Goal: Communication & Community: Answer question/provide support

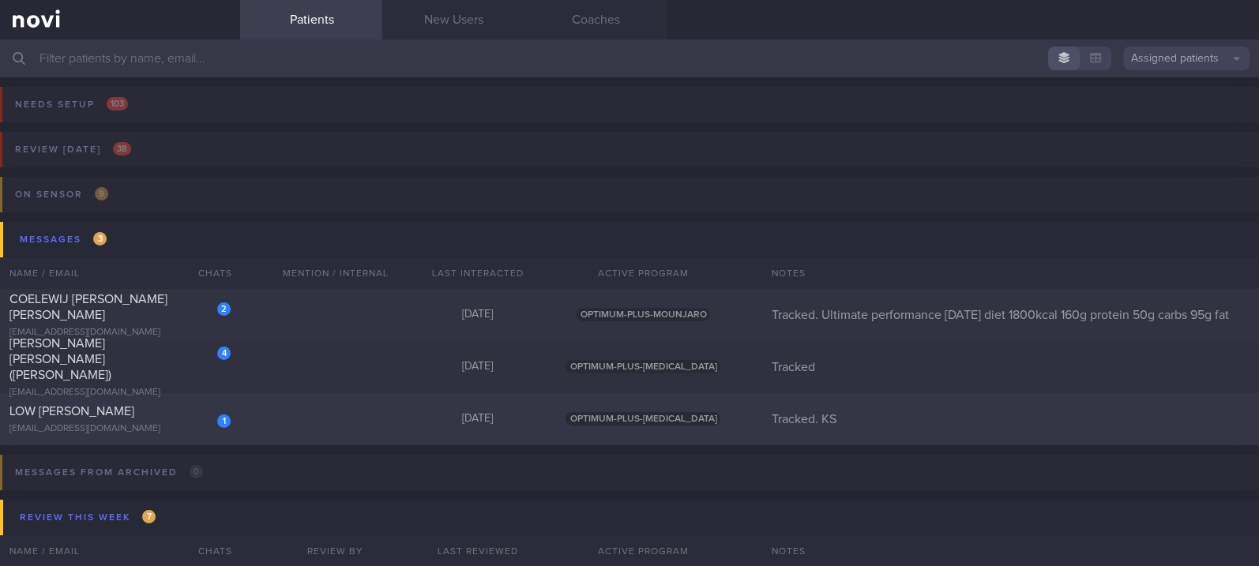
click at [315, 443] on div "1 LOW [PERSON_NAME] [EMAIL_ADDRESS][DOMAIN_NAME] [DATE] OPTIMUM-PLUS-[MEDICAL_D…" at bounding box center [629, 419] width 1259 height 52
select select "9"
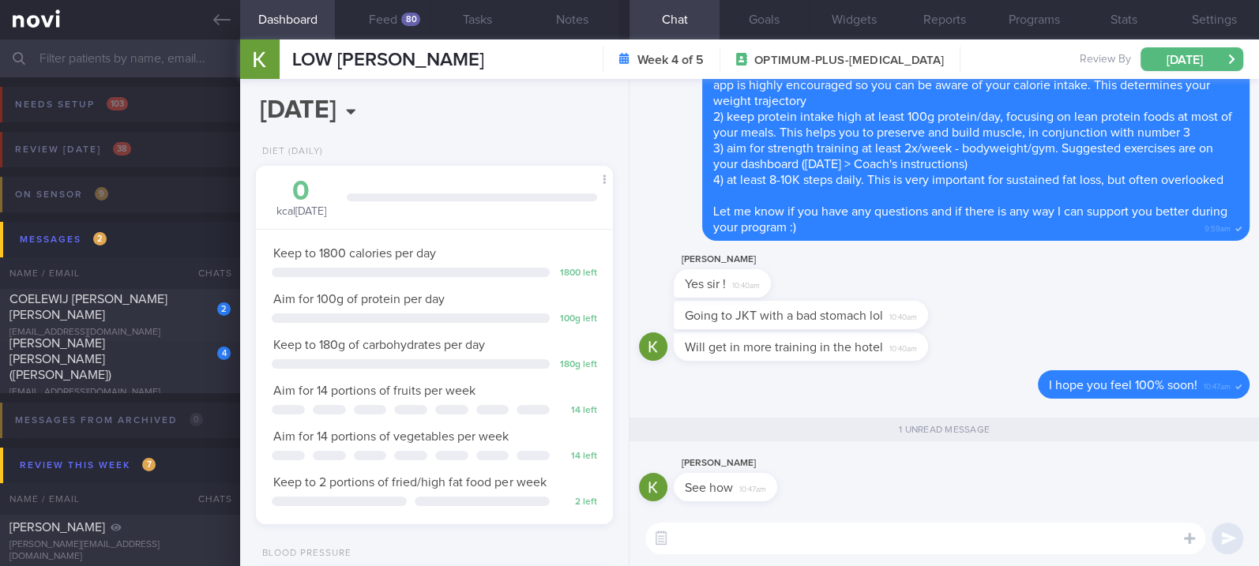
scroll to position [179, 311]
click at [167, 303] on span "COELEWIJ [PERSON_NAME] [PERSON_NAME]" at bounding box center [88, 307] width 158 height 28
type input "Tracked. Ultimate performance [DATE] diet 1800kcal 160g protein 50g carbs 95g f…"
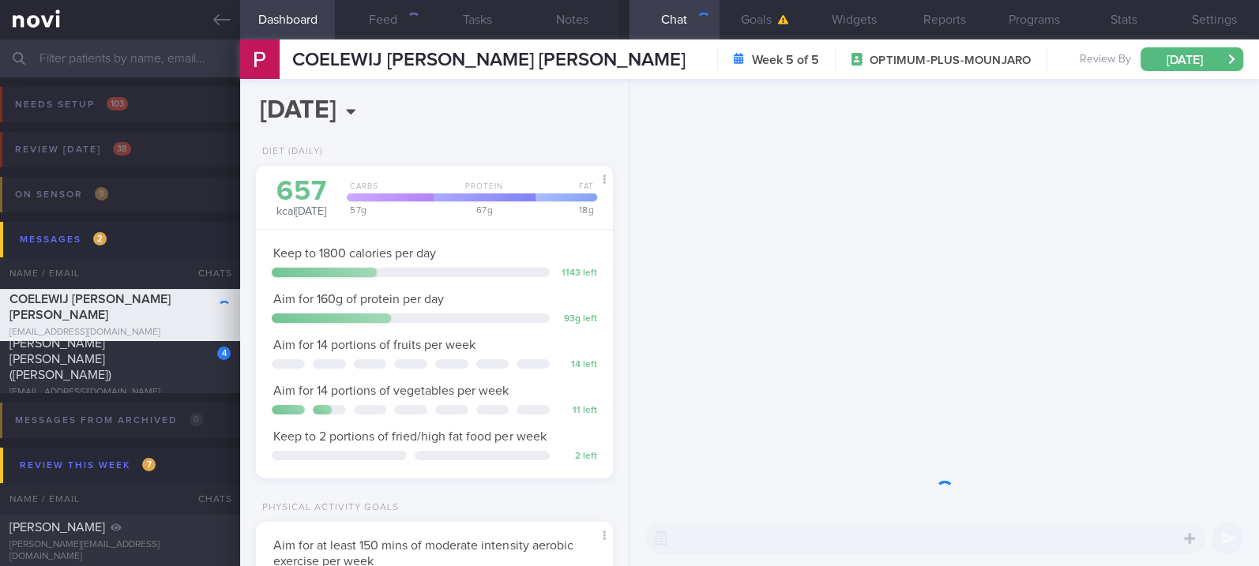
scroll to position [179, 311]
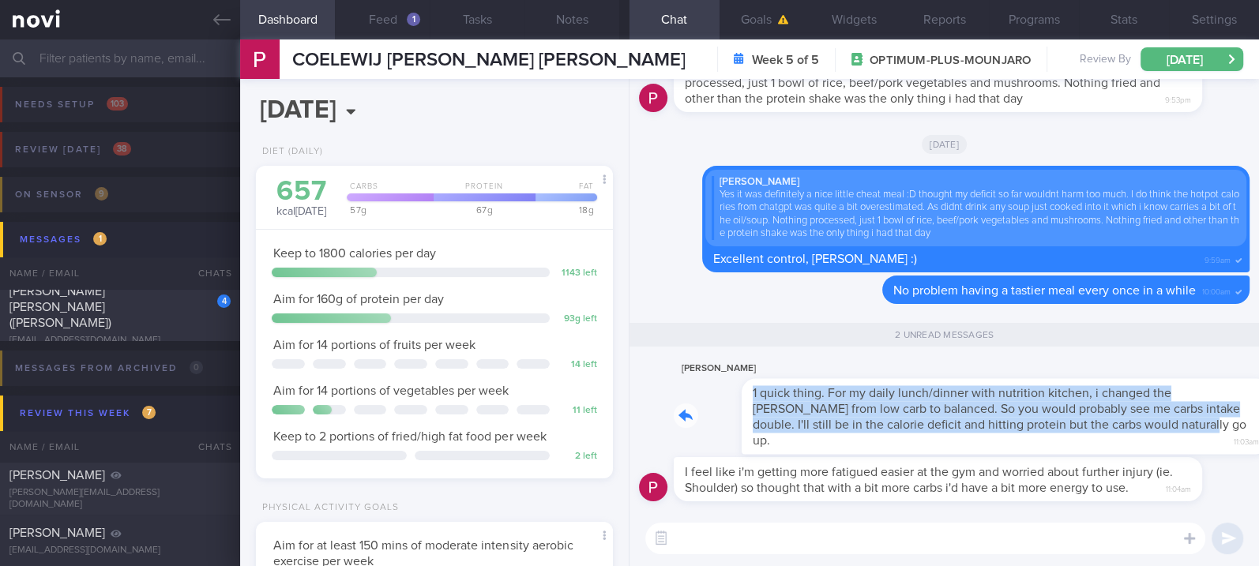
drag, startPoint x: 1089, startPoint y: 436, endPoint x: 1241, endPoint y: 436, distance: 151.7
click at [1241, 436] on div "I feel like i'm getting more fatigued easier at the gym and worried about furth…" at bounding box center [945, 295] width 630 height 432
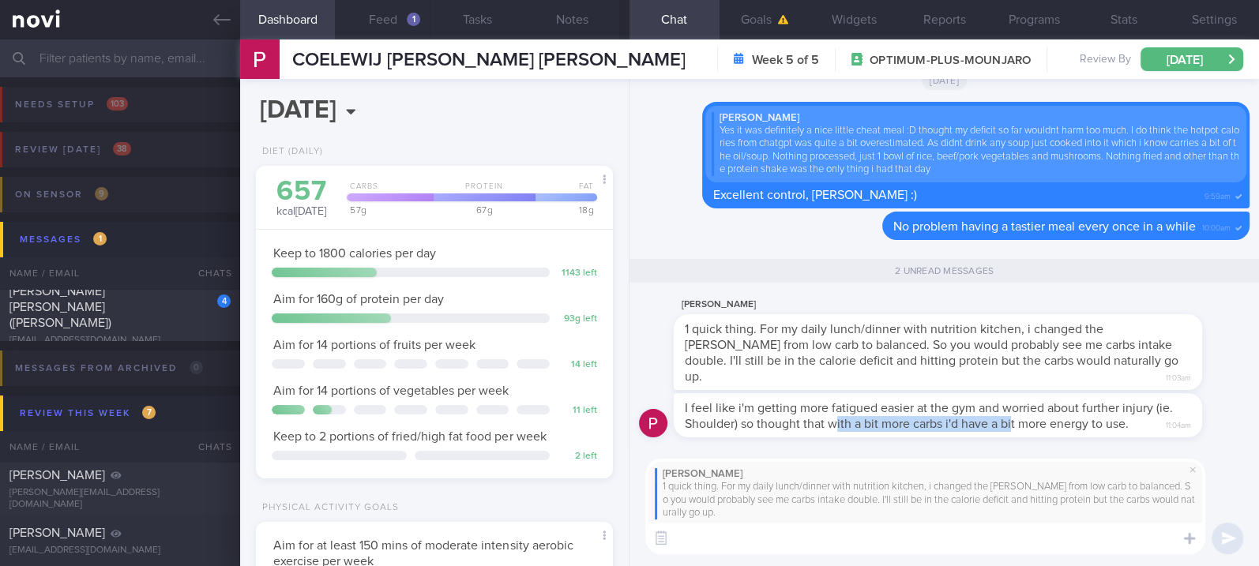
drag, startPoint x: 833, startPoint y: 434, endPoint x: 1013, endPoint y: 437, distance: 179.4
click at [1013, 437] on div "I feel like i'm getting more fatigued easier at the gym and worried about furth…" at bounding box center [938, 415] width 529 height 44
click at [1013, 438] on div "I feel like i'm getting more fatigued easier at the gym and worried about furth…" at bounding box center [938, 415] width 529 height 44
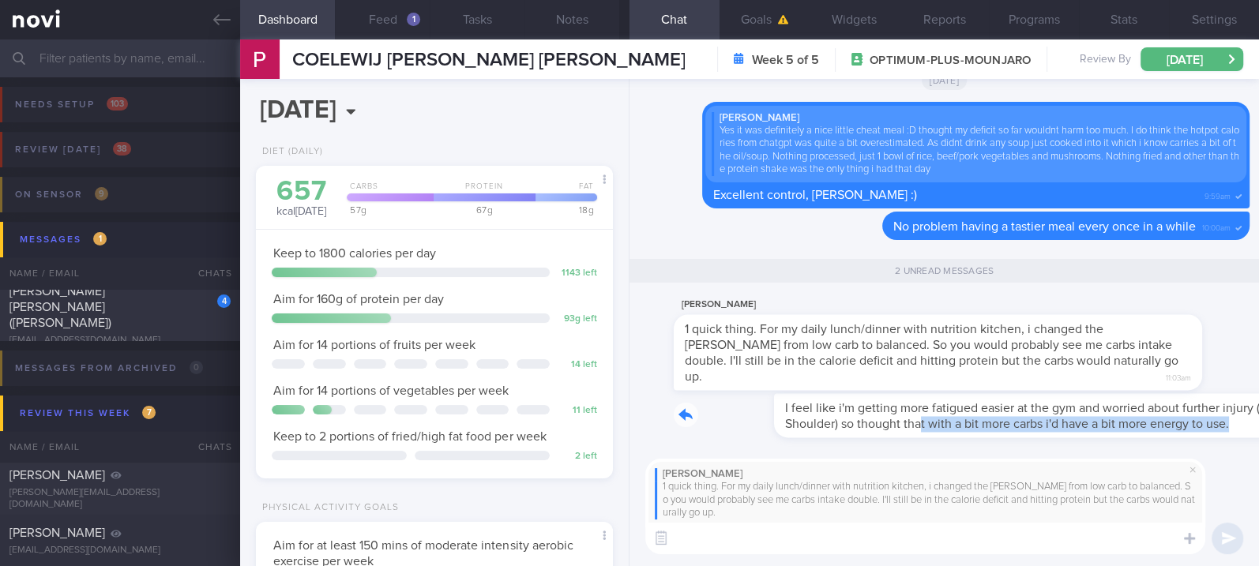
drag, startPoint x: 821, startPoint y: 432, endPoint x: 1131, endPoint y: 430, distance: 310.5
click at [1131, 430] on div "I feel like i'm getting more fatigued easier at the gym and worried about furth…" at bounding box center [962, 415] width 576 height 44
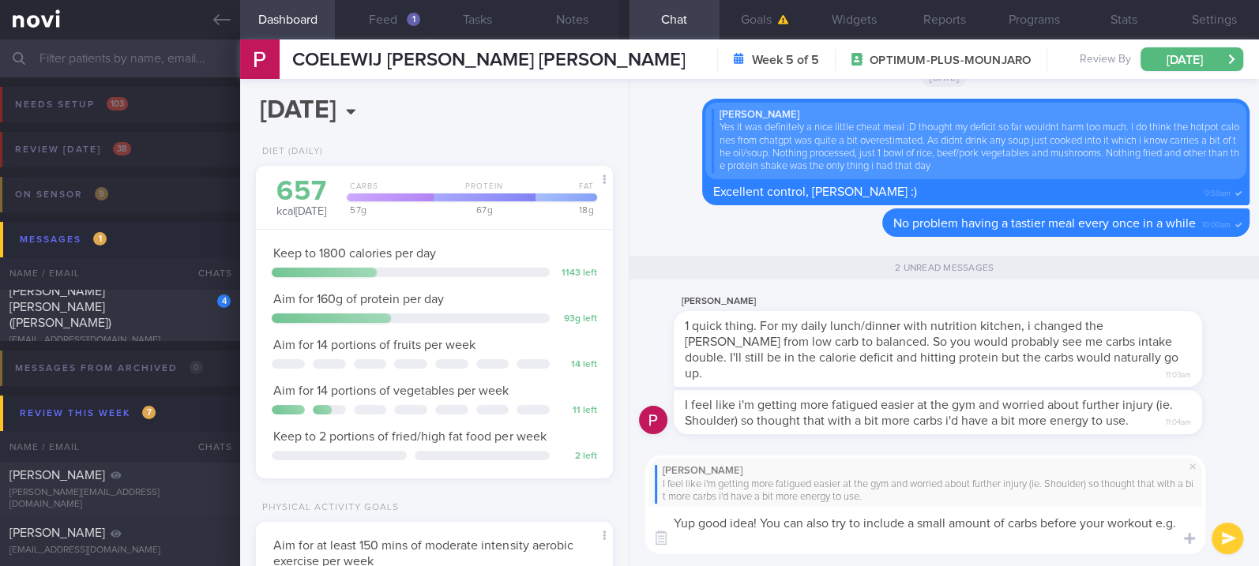
scroll to position [0, 0]
type textarea "Yup good idea! You can also try to include a small amount of carbs before your …"
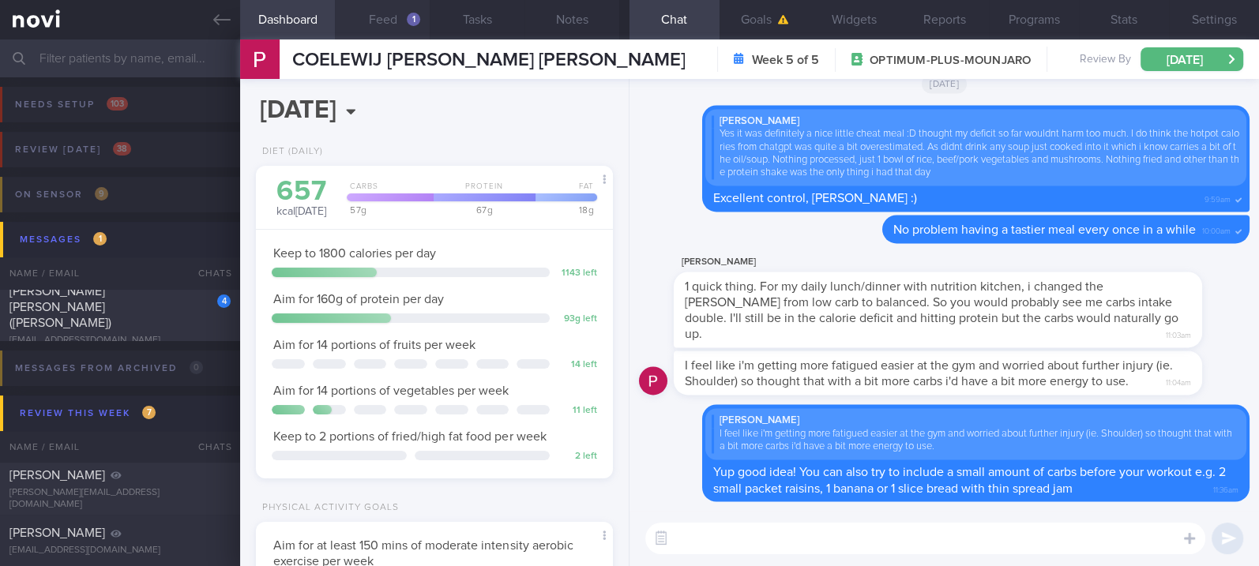
click at [405, 21] on button "Feed 1" at bounding box center [382, 20] width 95 height 40
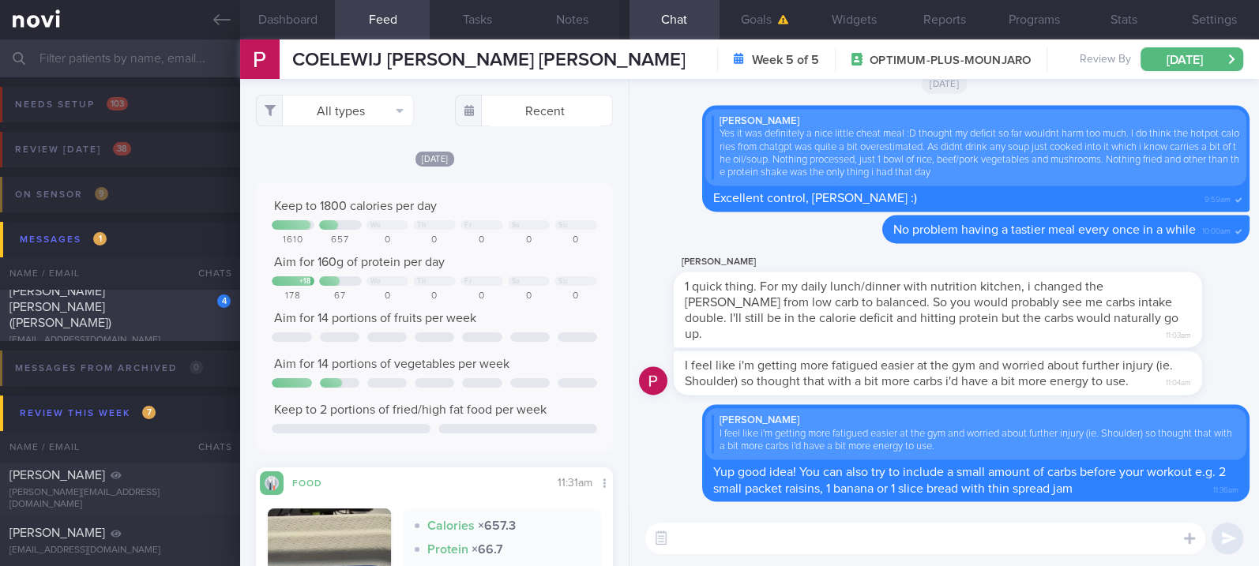
click at [158, 311] on div "[PERSON_NAME] [PERSON_NAME] ([PERSON_NAME])" at bounding box center [117, 307] width 217 height 47
type input "Tracked"
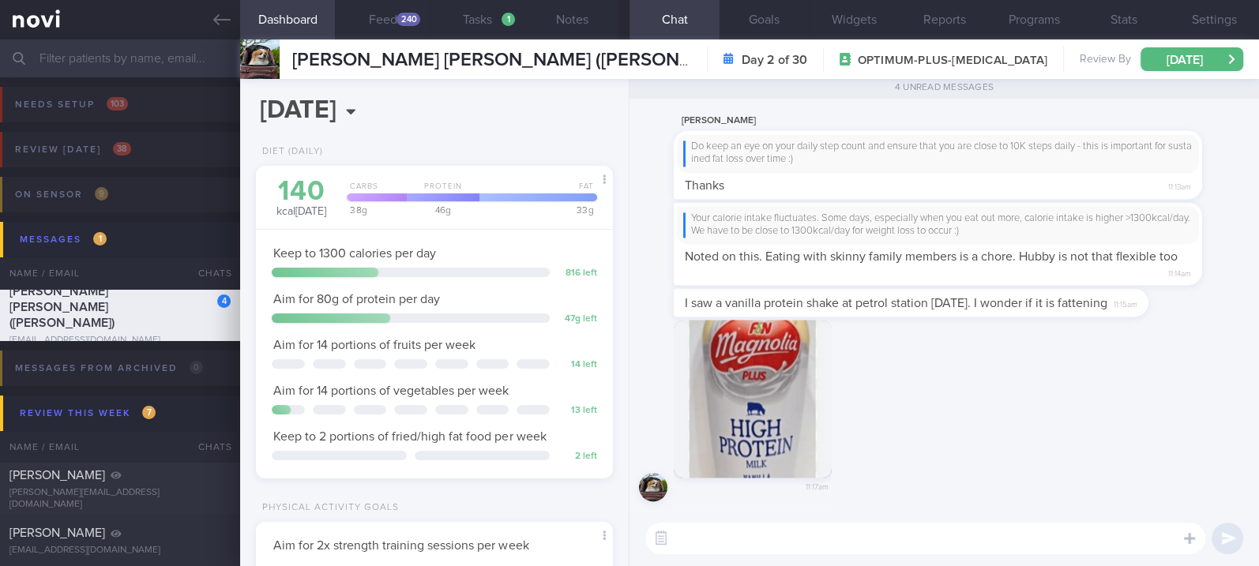
click at [765, 401] on button "button" at bounding box center [753, 399] width 158 height 158
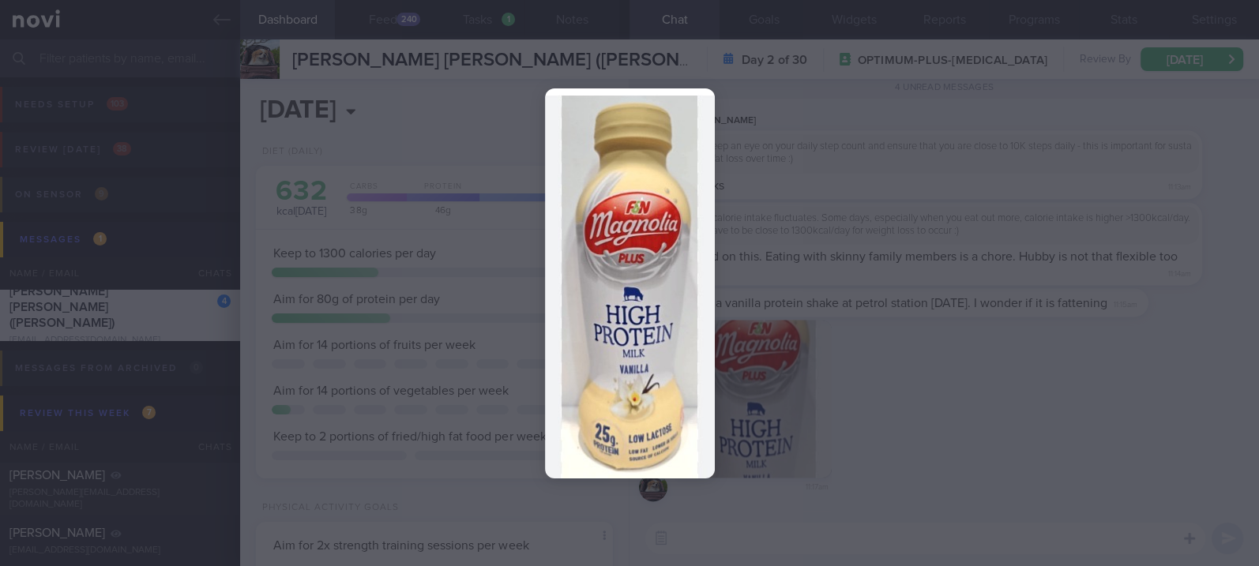
click at [992, 401] on div at bounding box center [629, 283] width 1259 height 566
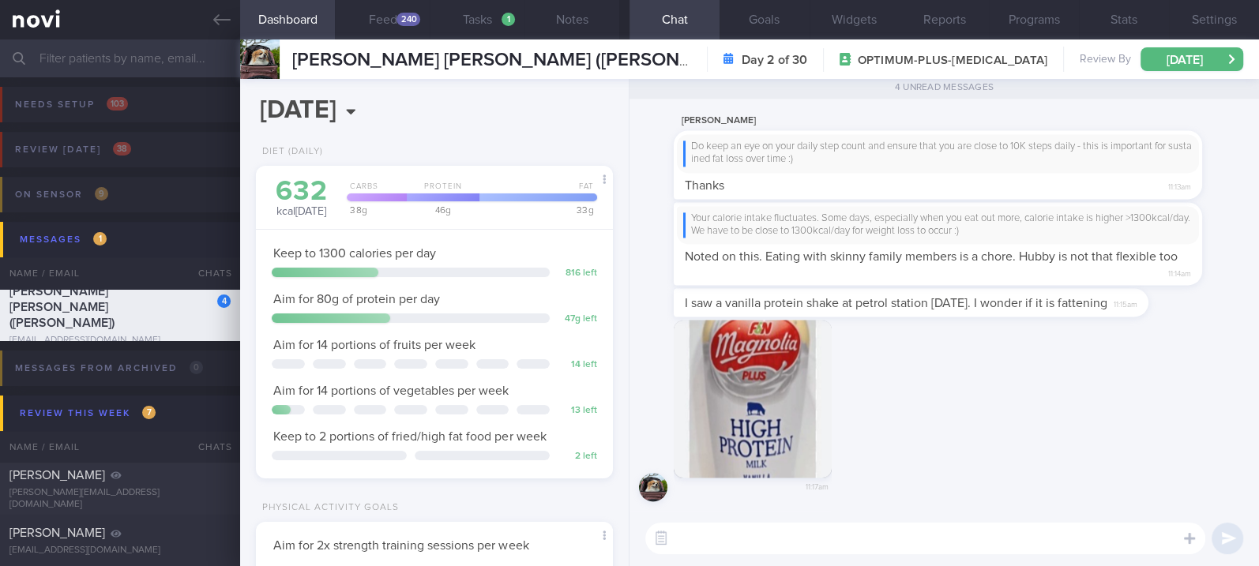
click at [812, 536] on textarea at bounding box center [925, 539] width 560 height 32
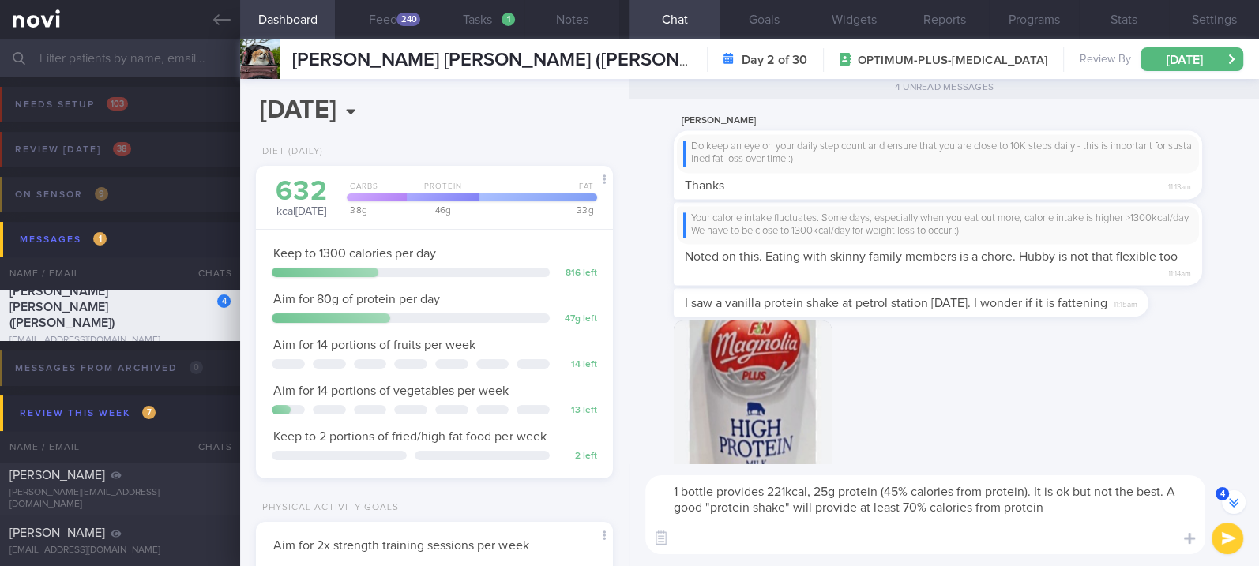
scroll to position [-47, 0]
type textarea "1 bottle provides 221kcal, 25g protein (45% calories from protein). It is ok bu…"
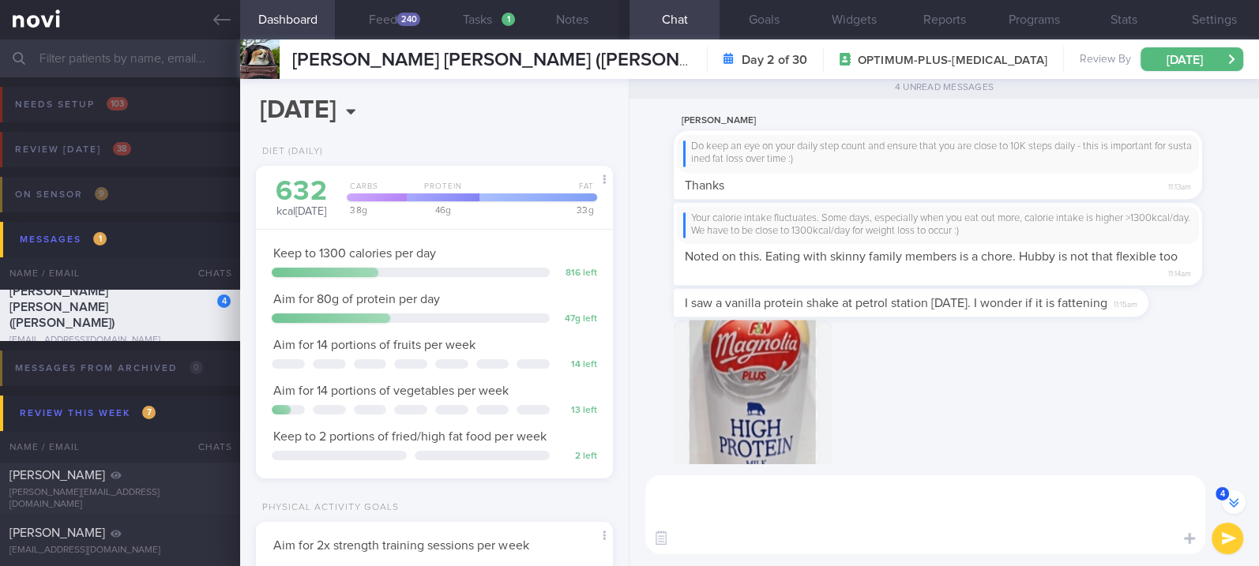
scroll to position [0, 0]
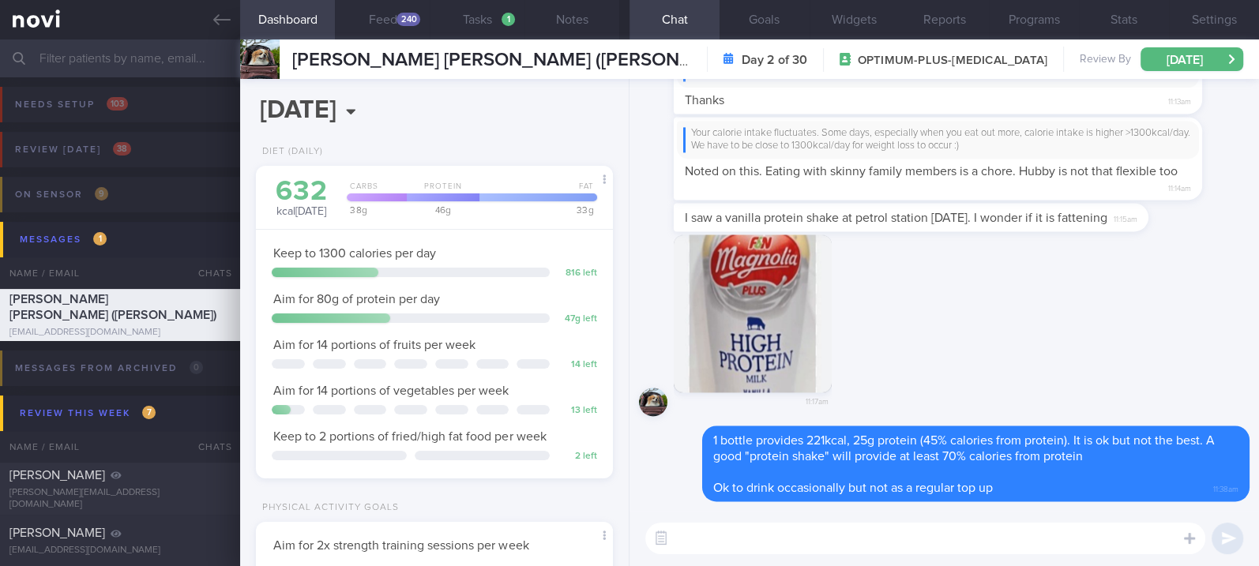
click at [849, 549] on textarea at bounding box center [925, 539] width 560 height 32
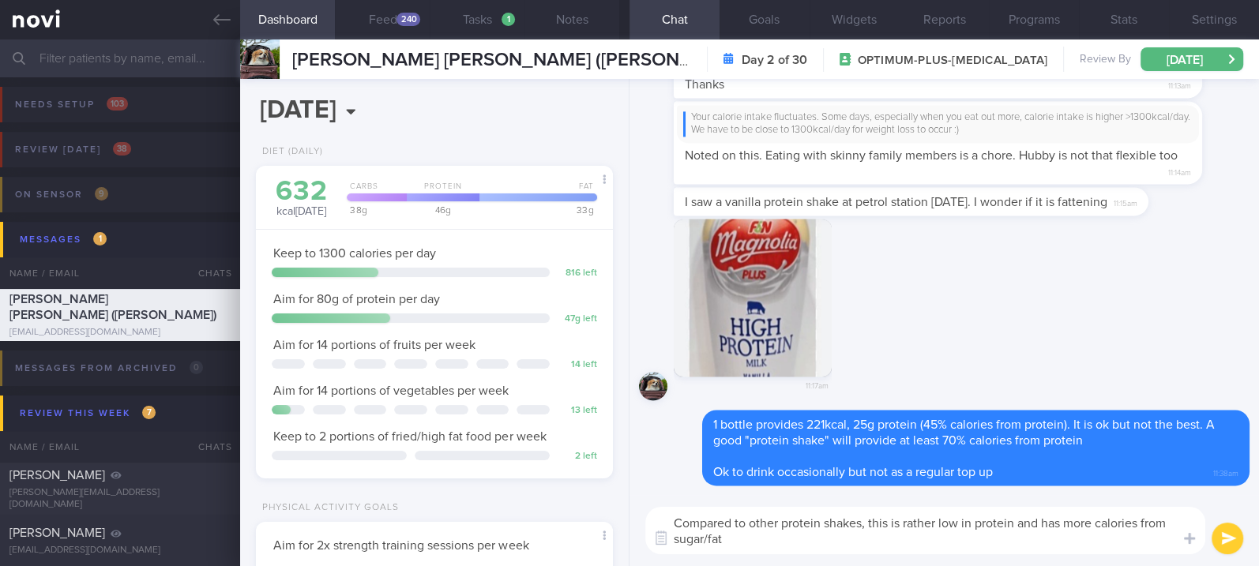
drag, startPoint x: 958, startPoint y: 523, endPoint x: 905, endPoint y: 522, distance: 52.9
click at [905, 522] on textarea "Compared to other protein shakes, this is rather low in protein and has more ca…" at bounding box center [925, 530] width 560 height 47
click at [882, 539] on textarea "Compared to other protein shakes, this is lower in protein and has more calorie…" at bounding box center [925, 530] width 560 height 47
type textarea "Compared to other protein shakes, this is lower in protein and has more calorie…"
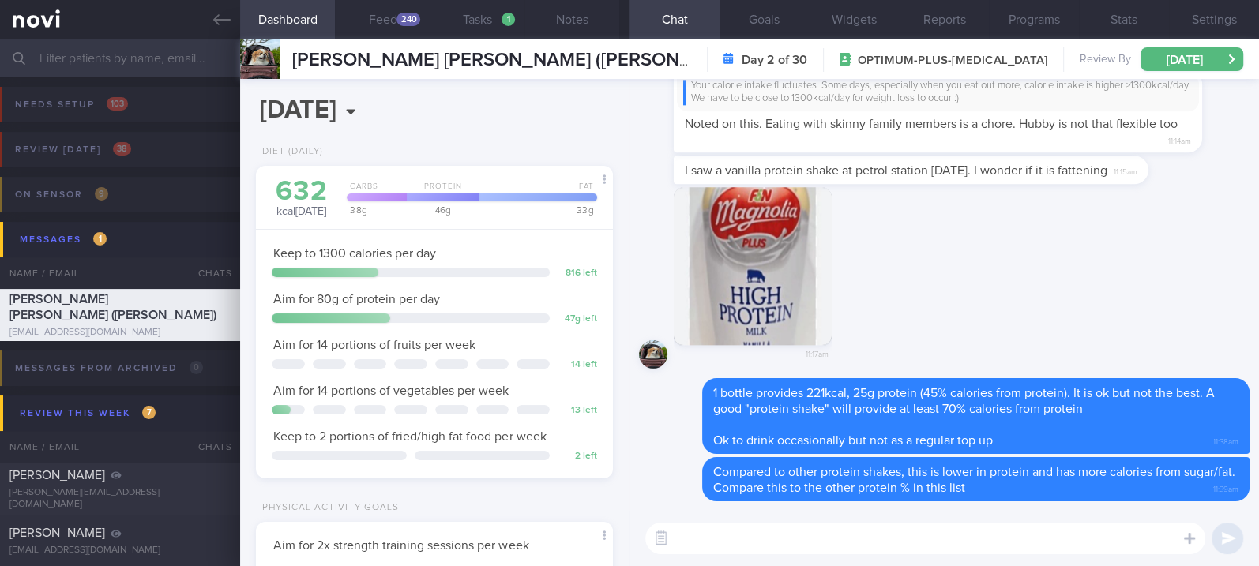
click at [826, 544] on textarea at bounding box center [925, 539] width 560 height 32
paste textarea "*Liquid supplements:* [Ensure max protein]([URL][DOMAIN_NAME]) 150kcal 30g prot…"
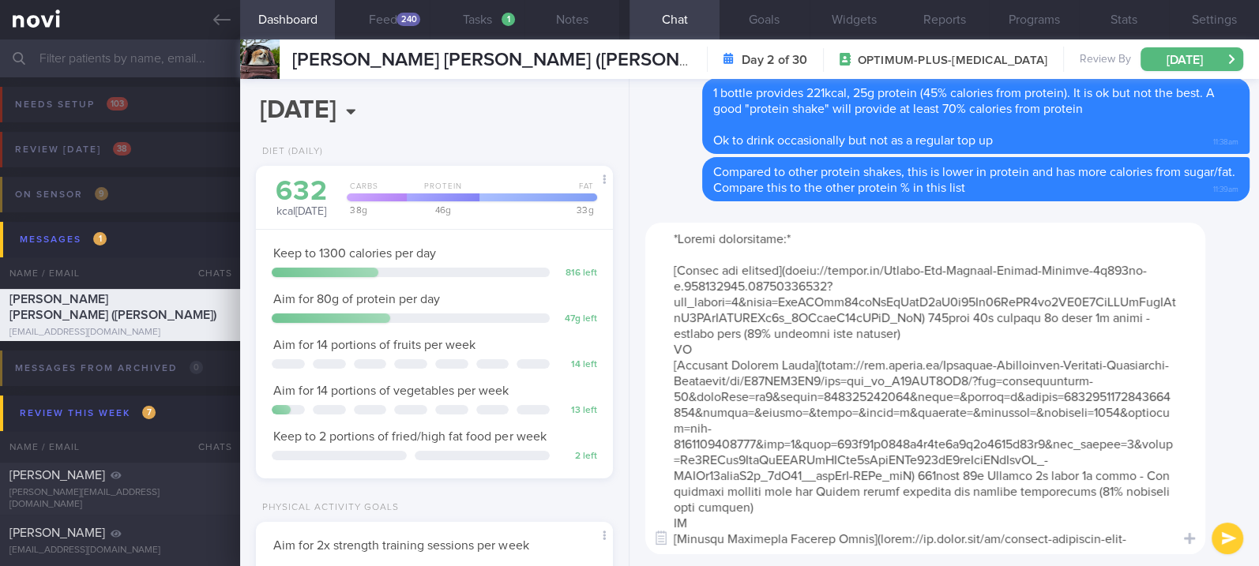
drag, startPoint x: 668, startPoint y: 349, endPoint x: 839, endPoint y: 532, distance: 250.4
click at [839, 532] on textarea at bounding box center [925, 389] width 560 height 332
drag, startPoint x: 836, startPoint y: 532, endPoint x: 663, endPoint y: 352, distance: 249.2
click at [663, 352] on textarea at bounding box center [925, 389] width 560 height 332
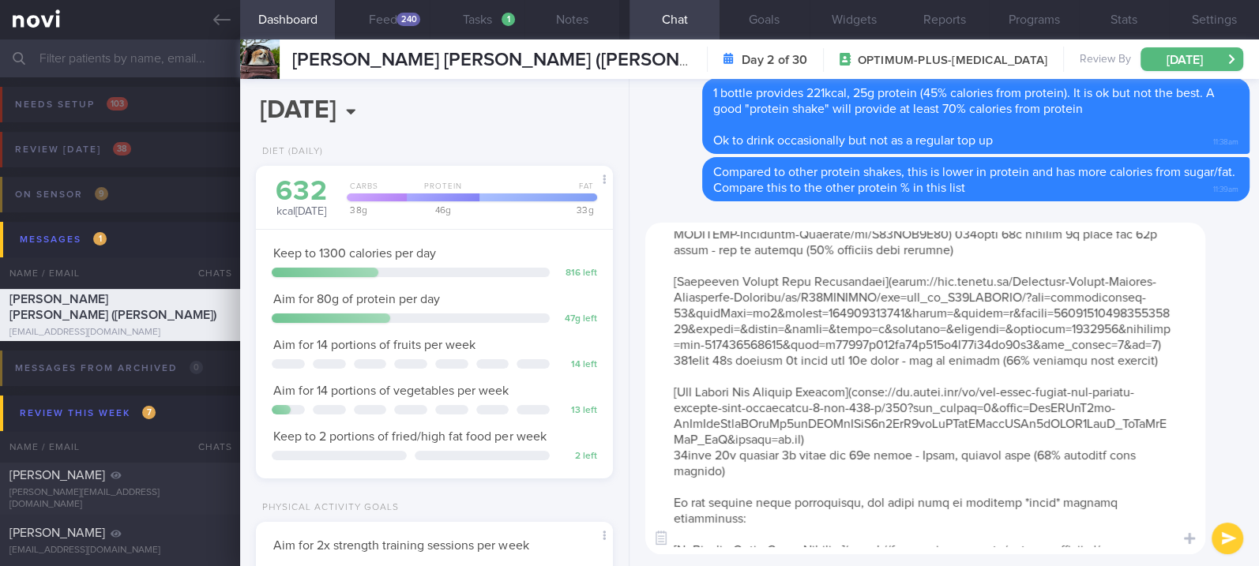
scroll to position [795, 0]
drag, startPoint x: 768, startPoint y: 490, endPoint x: 664, endPoint y: 391, distance: 143.6
click at [664, 391] on textarea at bounding box center [925, 389] width 560 height 332
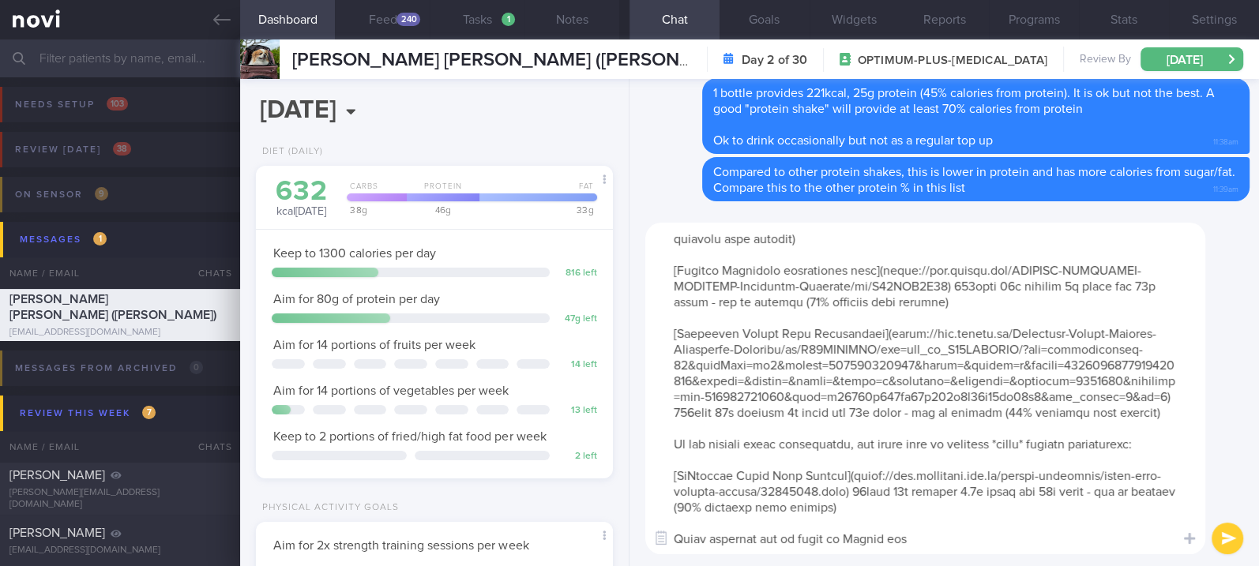
scroll to position [726, 0]
drag, startPoint x: 1169, startPoint y: 383, endPoint x: 682, endPoint y: 268, distance: 500.9
click at [682, 268] on textarea at bounding box center [925, 389] width 560 height 332
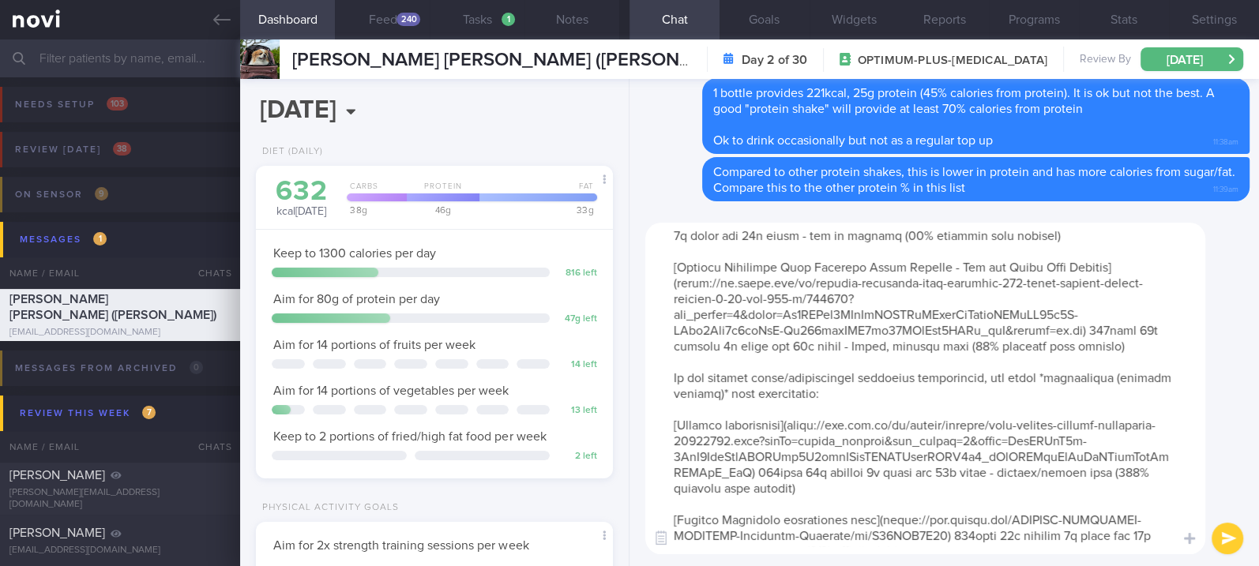
scroll to position [347, 0]
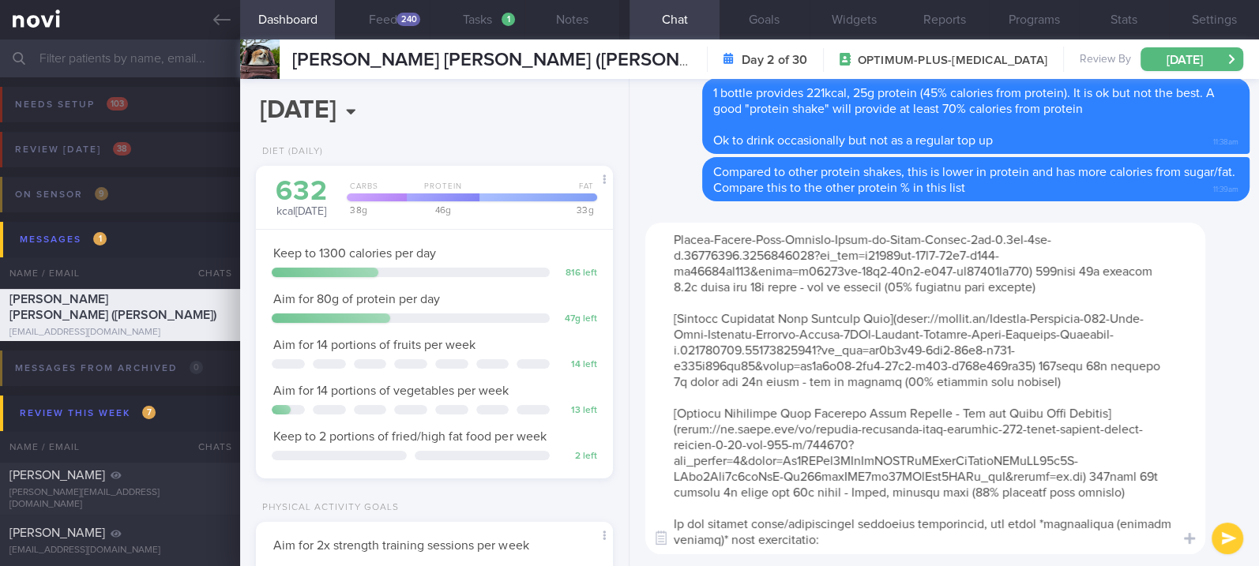
drag, startPoint x: 1154, startPoint y: 487, endPoint x: 758, endPoint y: 391, distance: 408.0
click at [758, 391] on textarea at bounding box center [925, 389] width 560 height 332
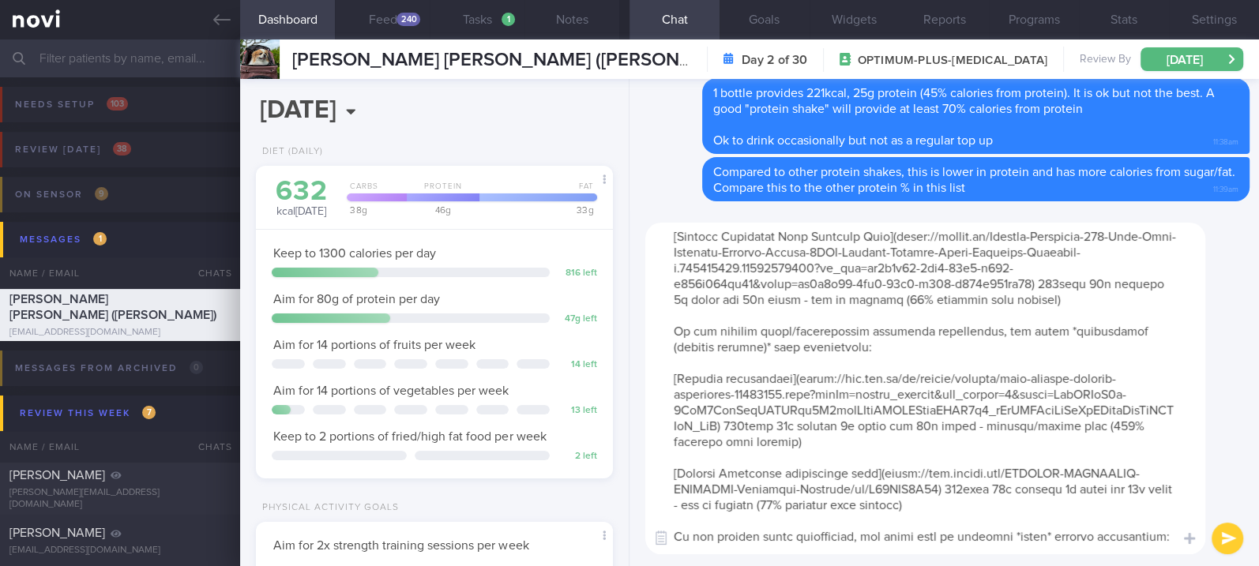
scroll to position [0, 0]
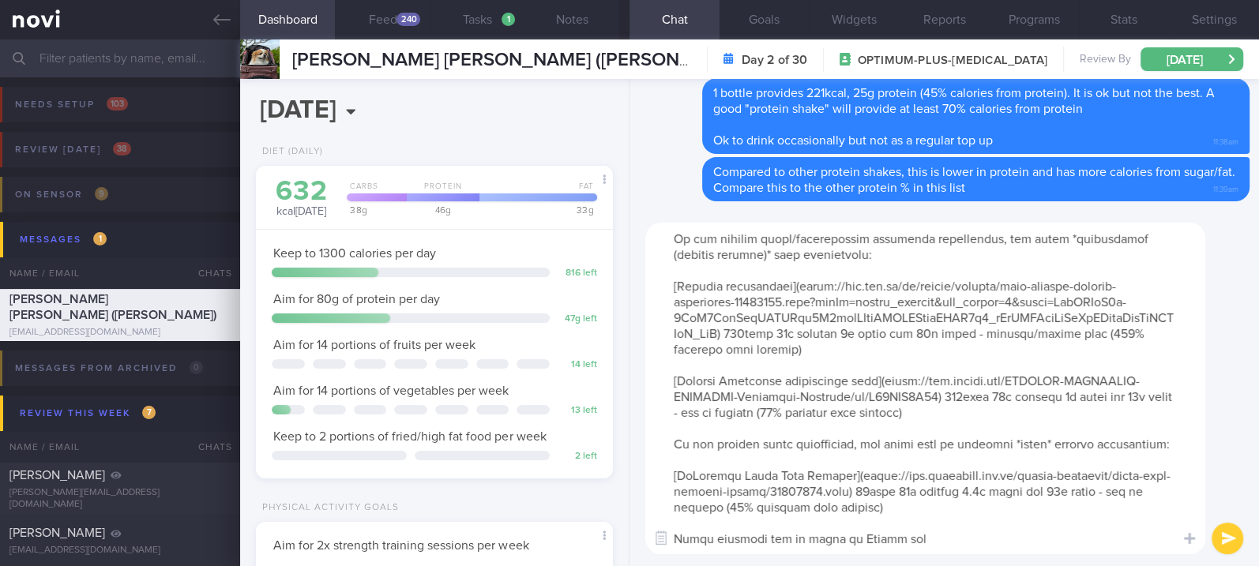
type textarea "*Liquid supplements:* [Ensure max protein]([URL][DOMAIN_NAME]) 150kcal 30g prot…"
click at [1221, 544] on button "submit" at bounding box center [1228, 539] width 32 height 32
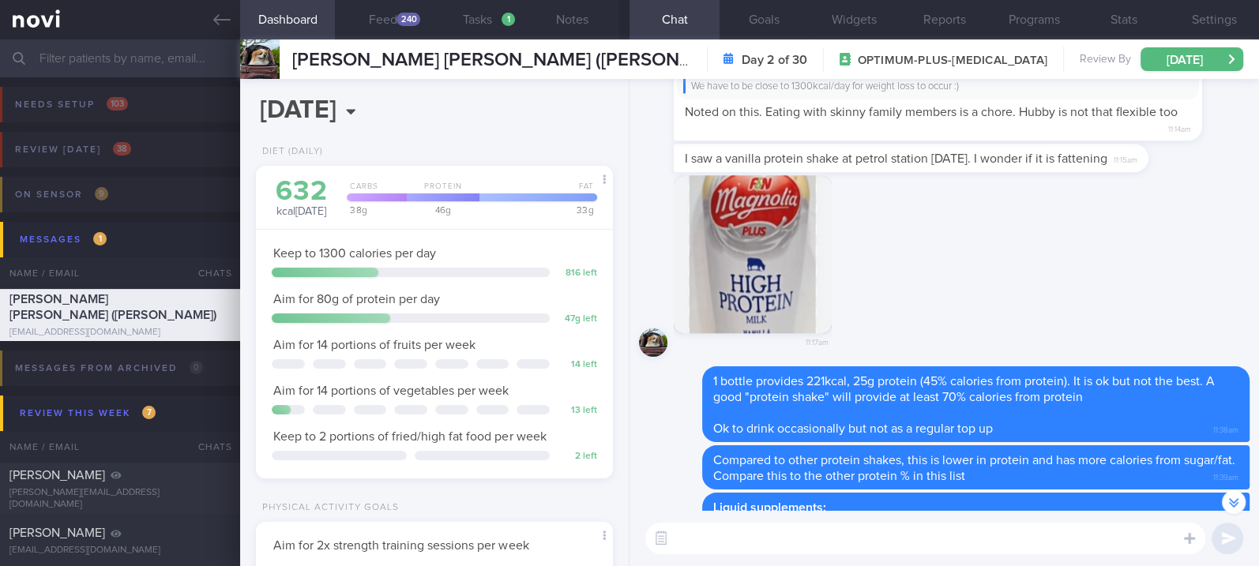
drag, startPoint x: 840, startPoint y: 321, endPoint x: 1214, endPoint y: 320, distance: 374.5
click at [1214, 320] on div "11:17am" at bounding box center [944, 271] width 611 height 192
